Goal: Task Accomplishment & Management: Use online tool/utility

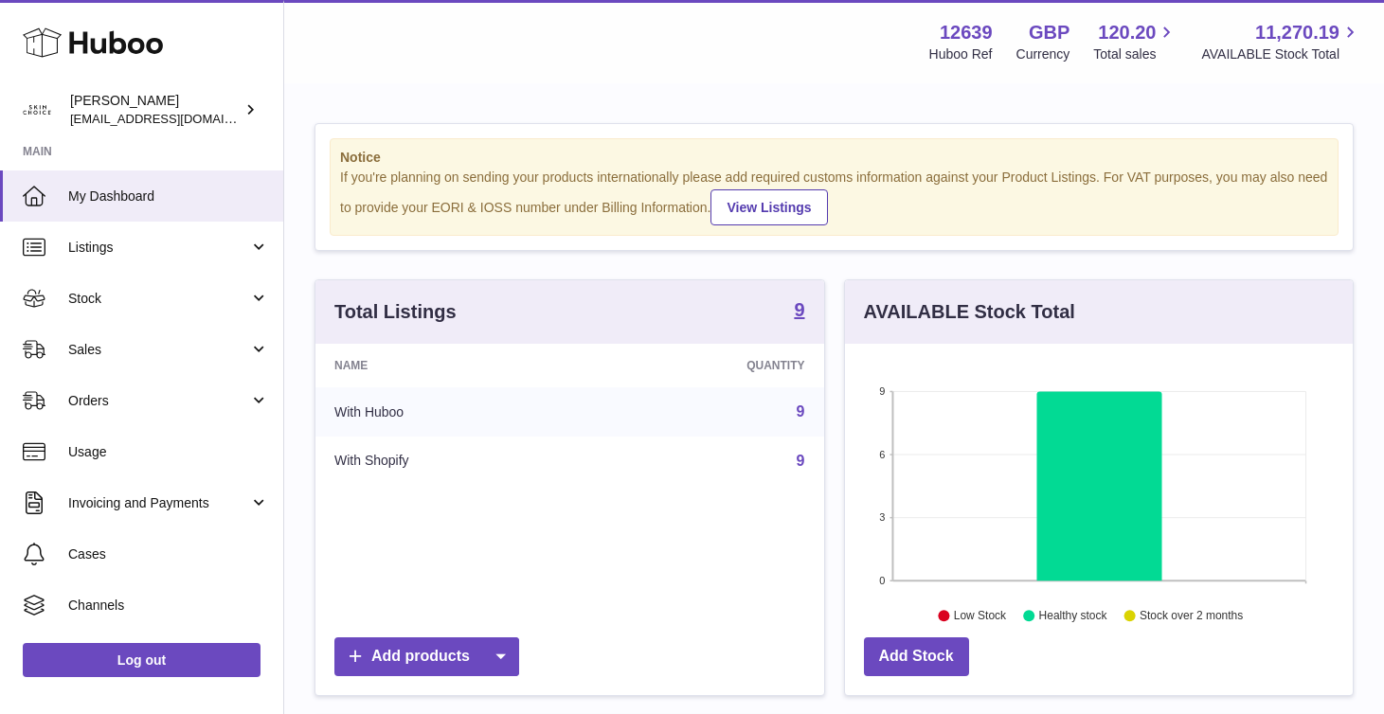
scroll to position [296, 508]
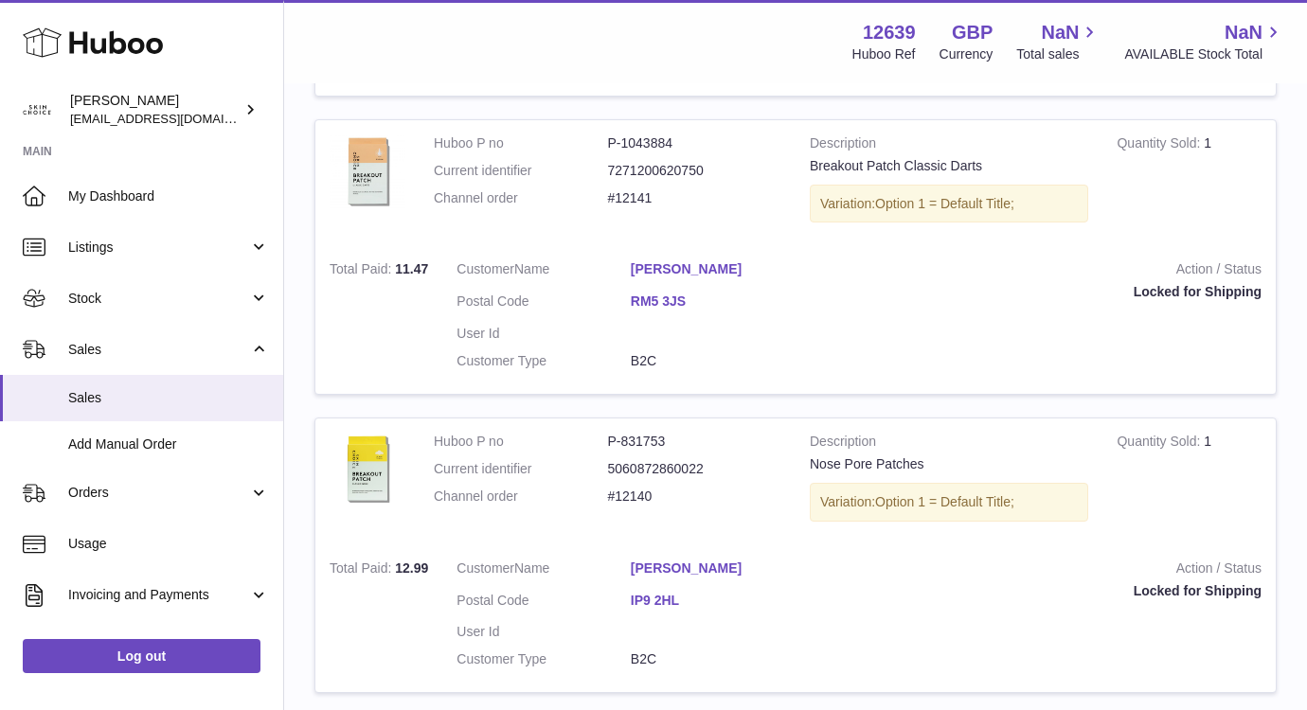
scroll to position [1939, 0]
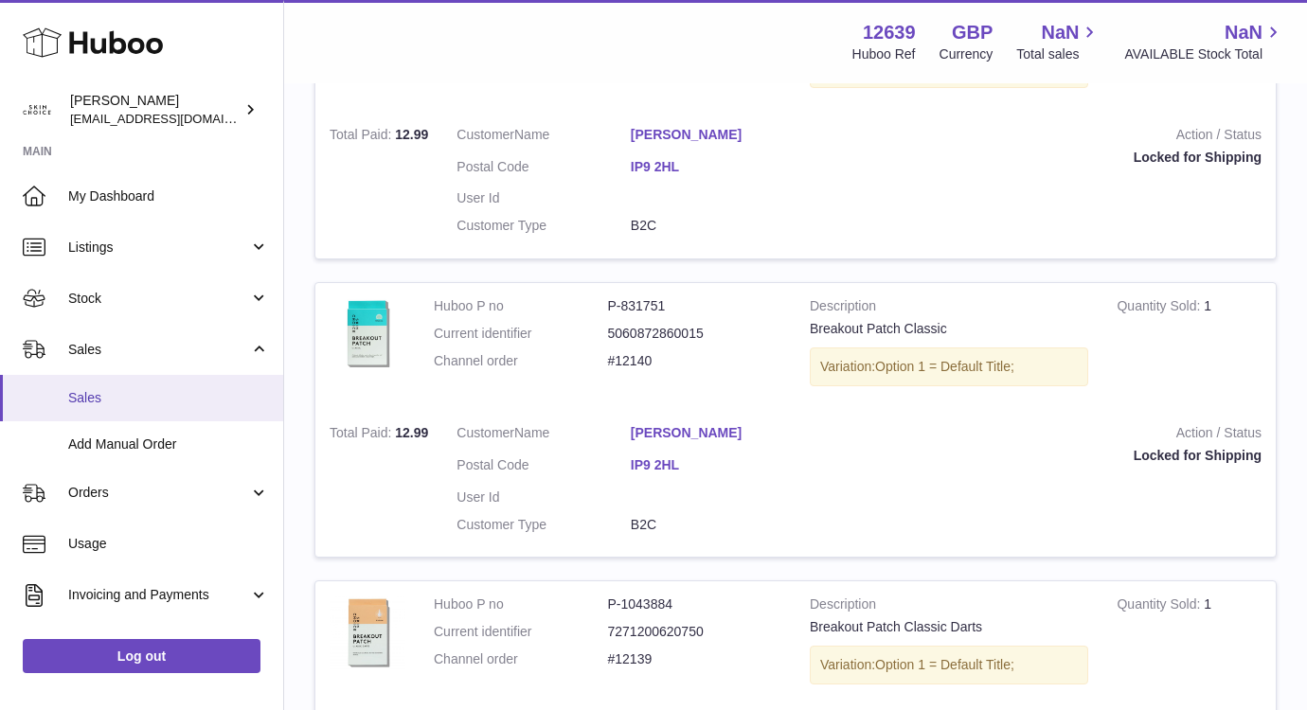
click at [117, 389] on span "Sales" at bounding box center [168, 398] width 201 height 18
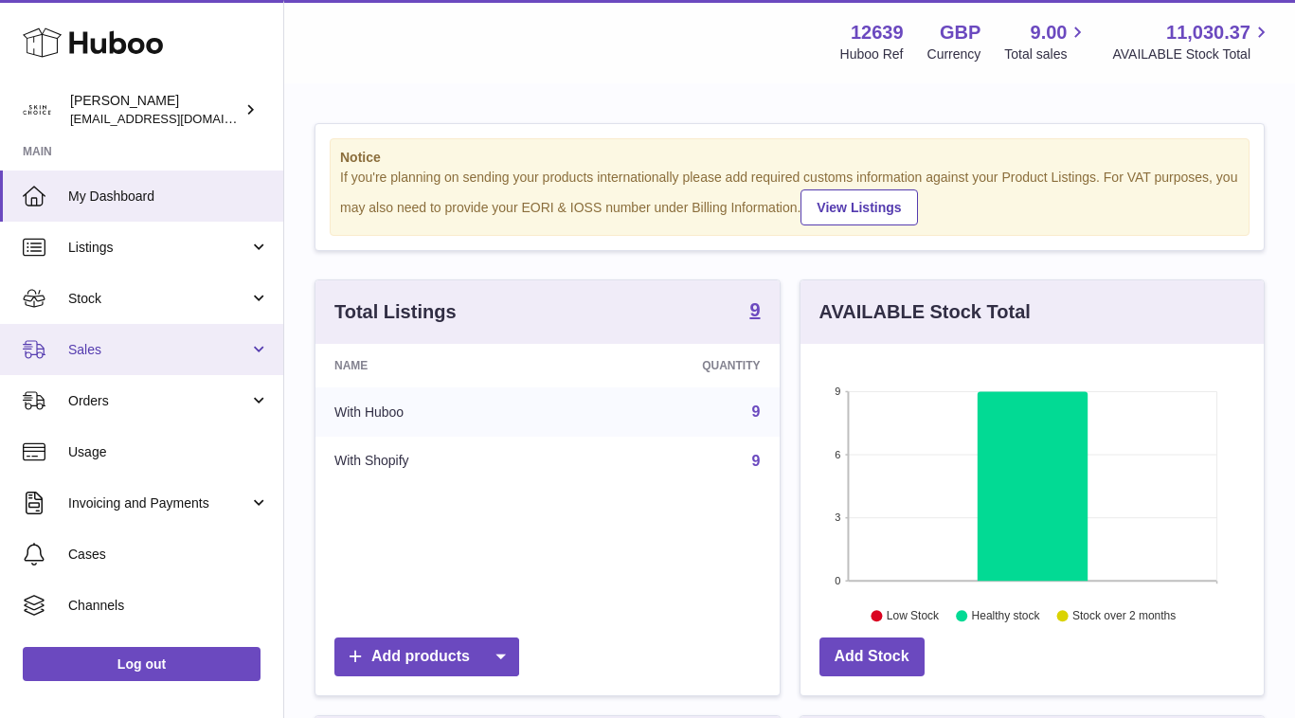
click at [175, 352] on span "Sales" at bounding box center [158, 350] width 181 height 18
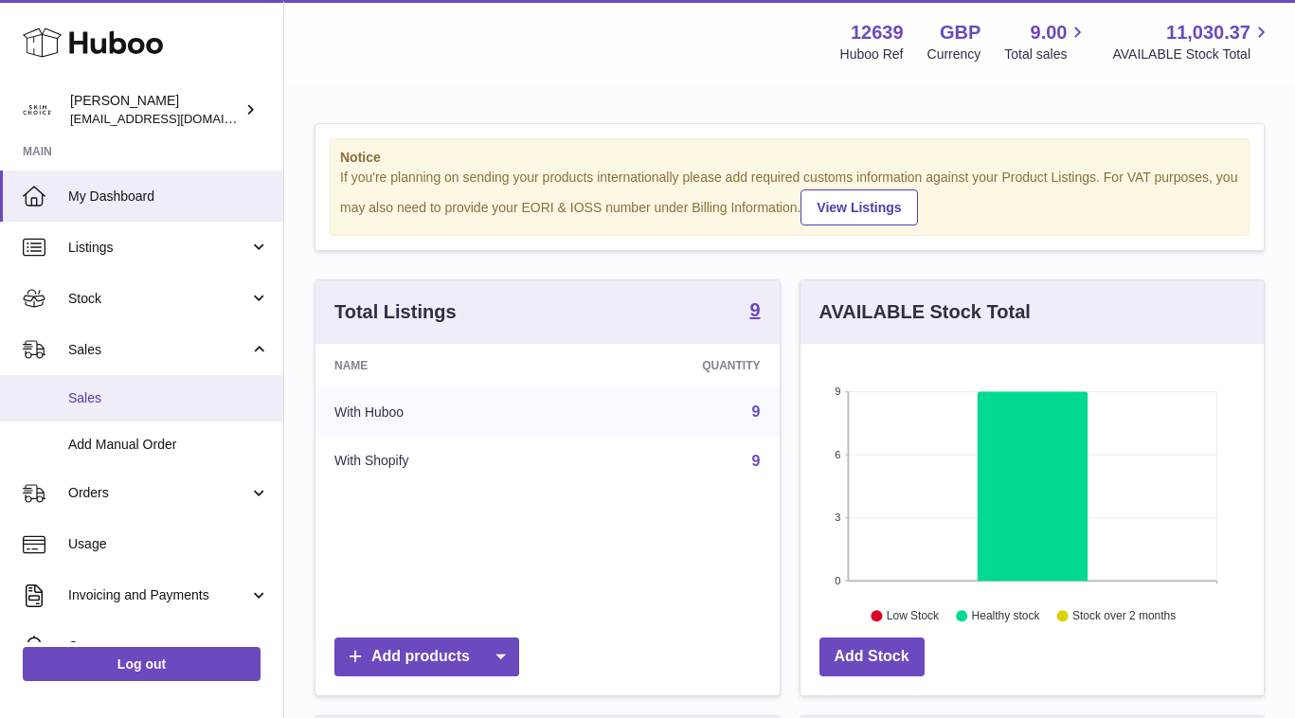
click at [175, 379] on link "Sales" at bounding box center [141, 398] width 283 height 46
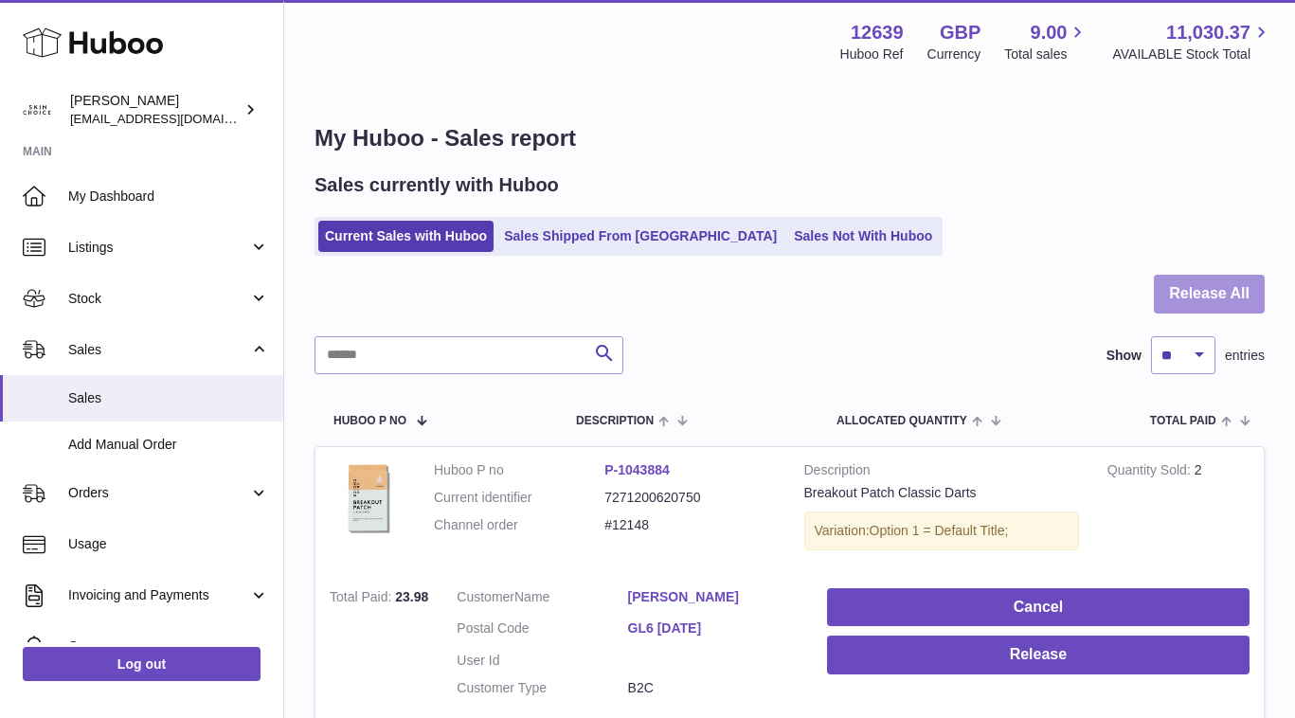
click at [1193, 277] on button "Release All" at bounding box center [1209, 294] width 111 height 39
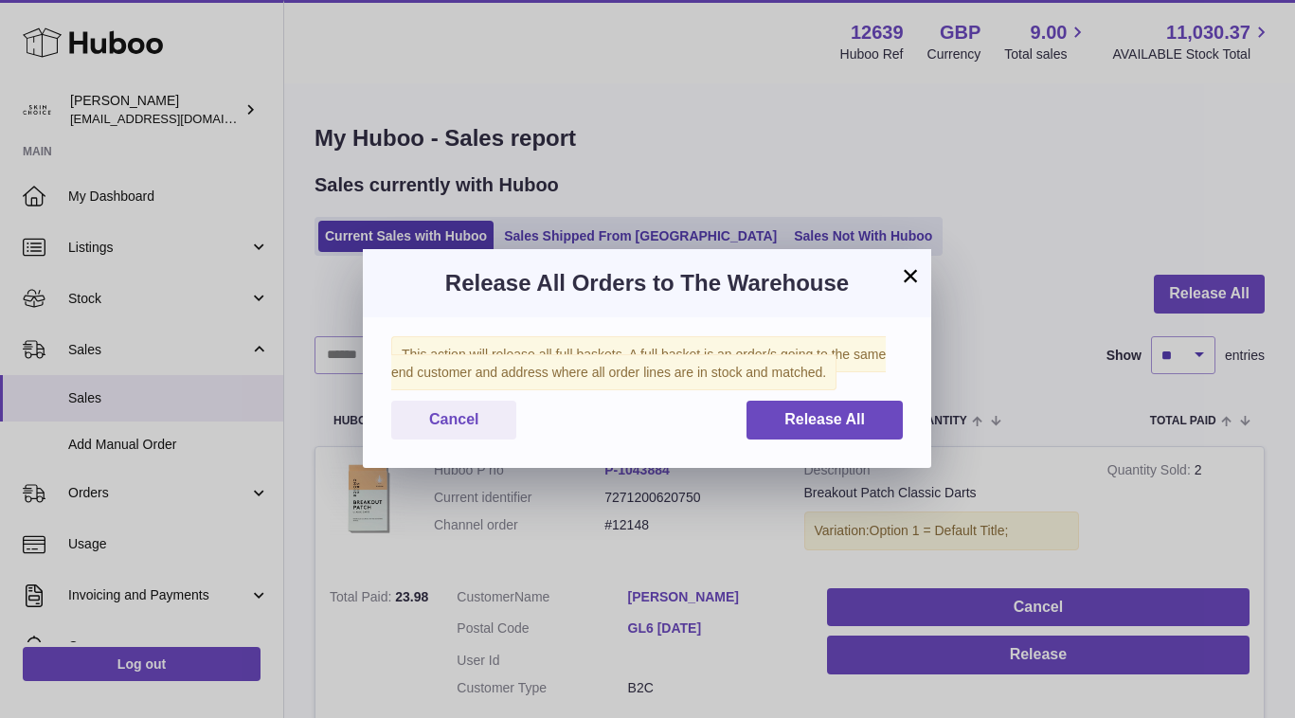
click at [833, 399] on div "This action will release all full baskets. A full basket is an order/s going to…" at bounding box center [647, 392] width 568 height 151
click at [834, 404] on button "Release All" at bounding box center [824, 420] width 156 height 39
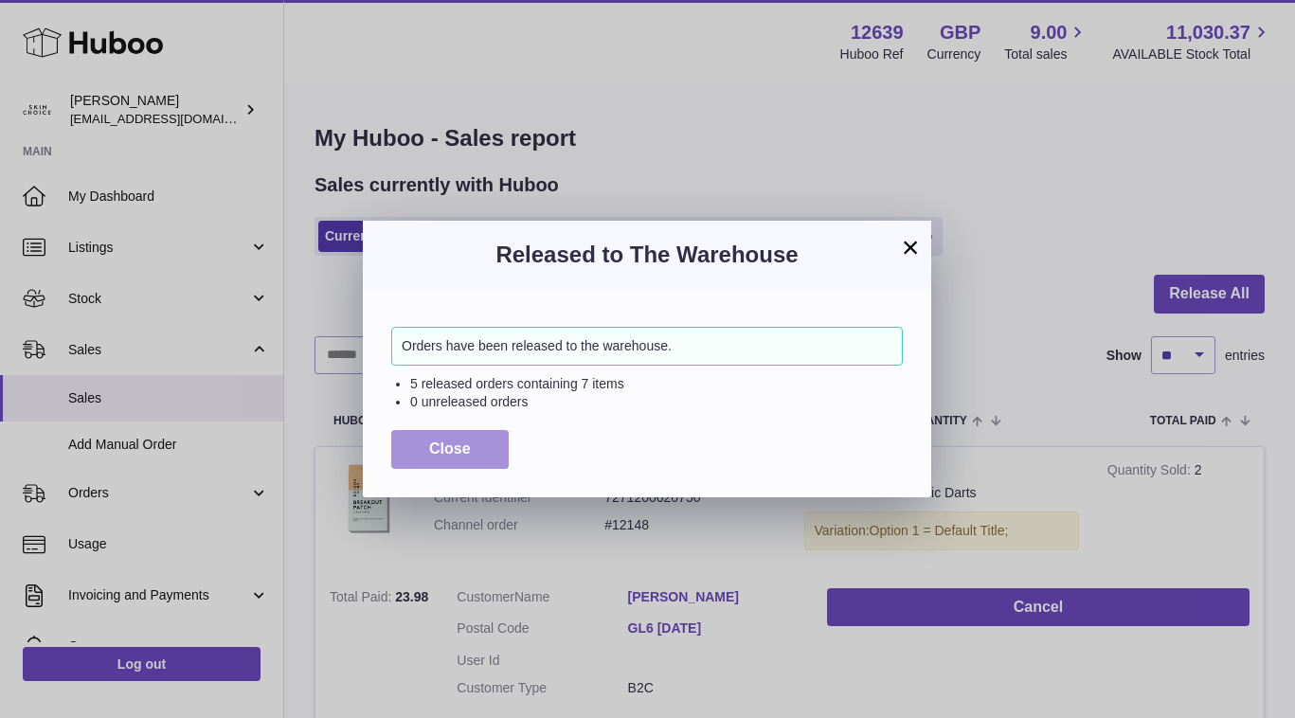
click at [458, 443] on span "Close" at bounding box center [450, 448] width 42 height 16
